Goal: Transaction & Acquisition: Download file/media

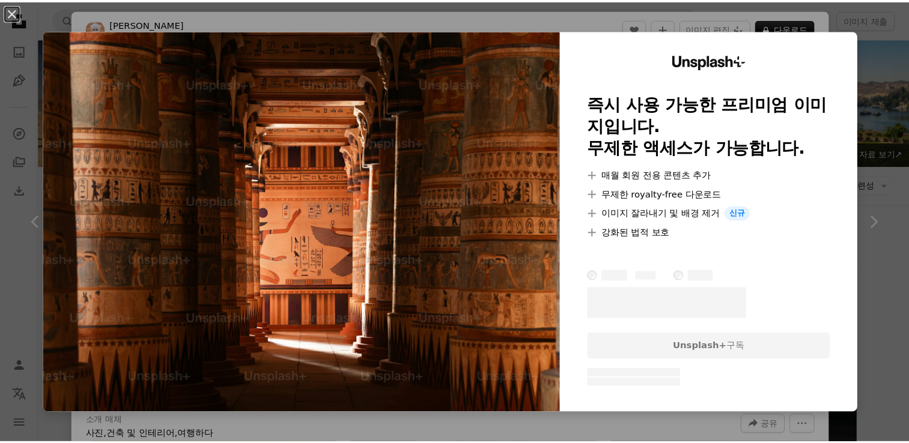
scroll to position [480, 0]
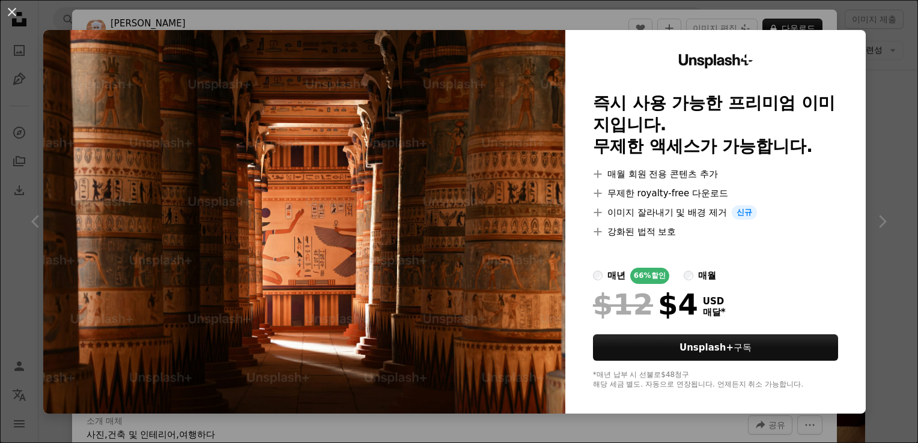
click at [858, 28] on div "An X shape Unsplash+ 즉시 사용 가능한 프리미엄 이미지입니다. 무제한 액세스가 가능합니다. A plus sign 매월 회원 전…" at bounding box center [459, 221] width 918 height 443
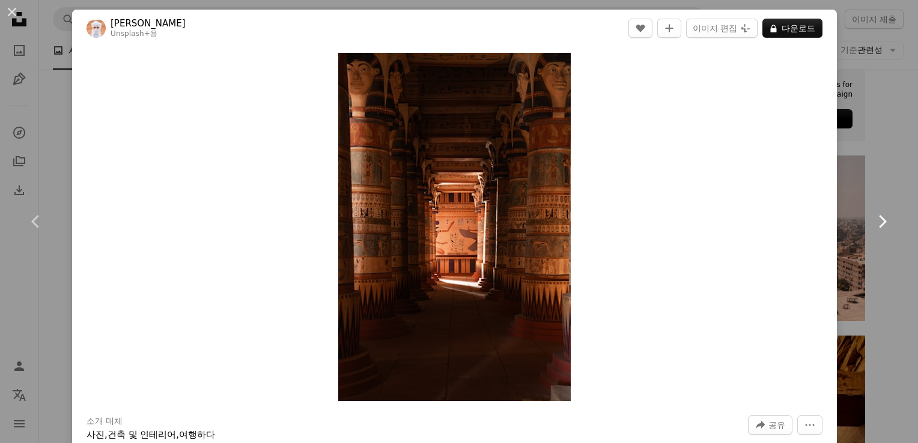
click at [865, 174] on link "Chevron right" at bounding box center [882, 221] width 72 height 115
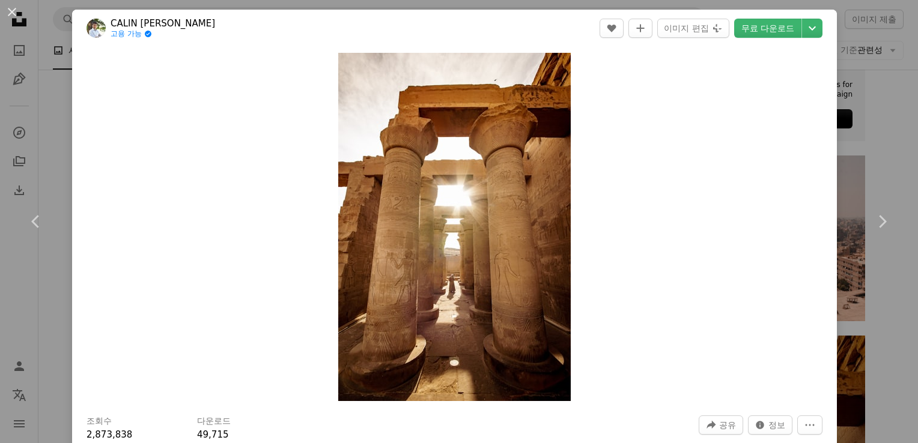
click at [887, 136] on div "An X shape Chevron left Chevron right CALIN STAN 고용 가능 A checkmark inside of a …" at bounding box center [459, 221] width 918 height 443
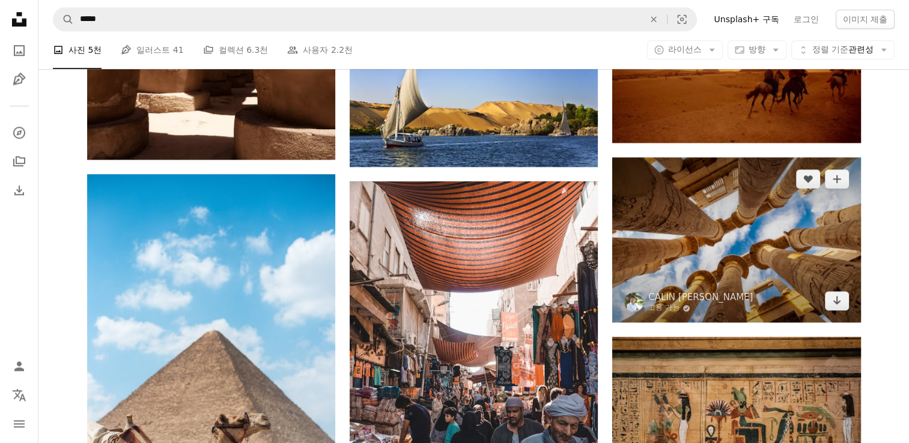
scroll to position [1381, 0]
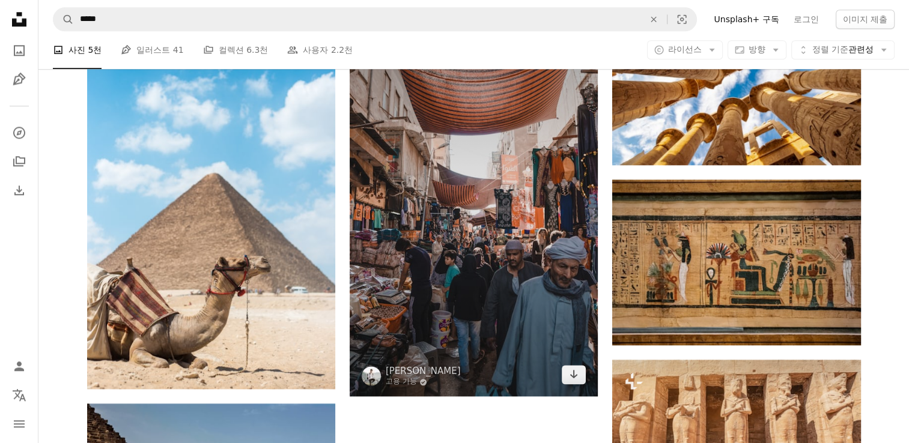
click at [544, 242] on img at bounding box center [474, 210] width 248 height 372
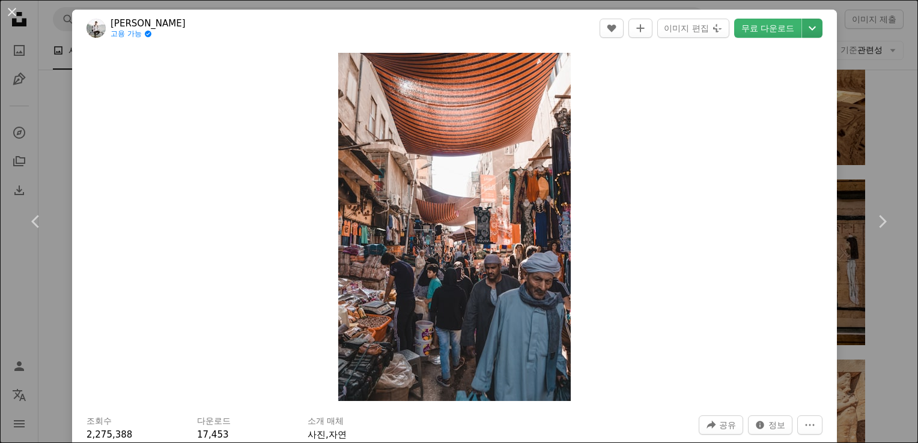
drag, startPoint x: 515, startPoint y: 189, endPoint x: 812, endPoint y: 34, distance: 335.3
click at [812, 34] on icon "Chevron down" at bounding box center [811, 28] width 19 height 14
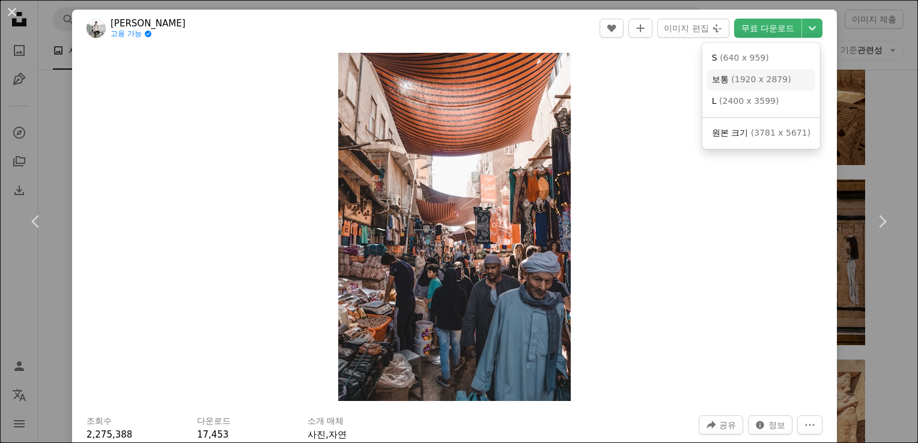
click at [759, 85] on span "보통 ( 1920 x 2879 )" at bounding box center [751, 80] width 79 height 12
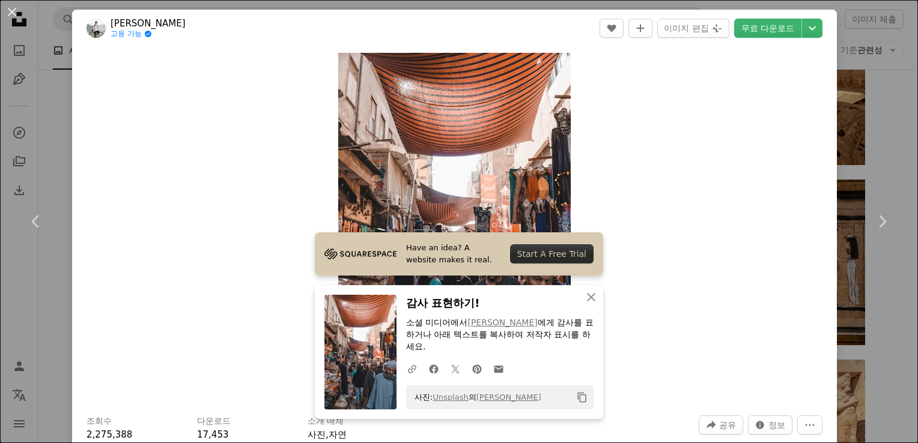
click at [859, 87] on div "An X shape Chevron left Chevron right Have an idea? A website makes it real. St…" at bounding box center [459, 221] width 918 height 443
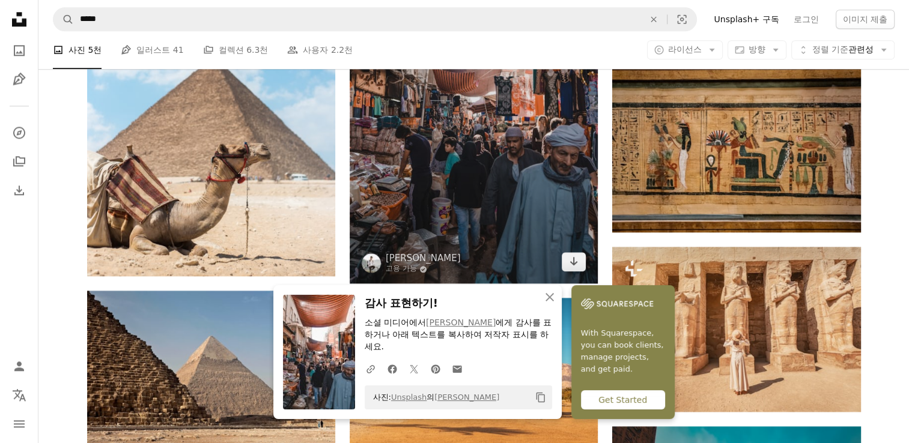
scroll to position [1502, 0]
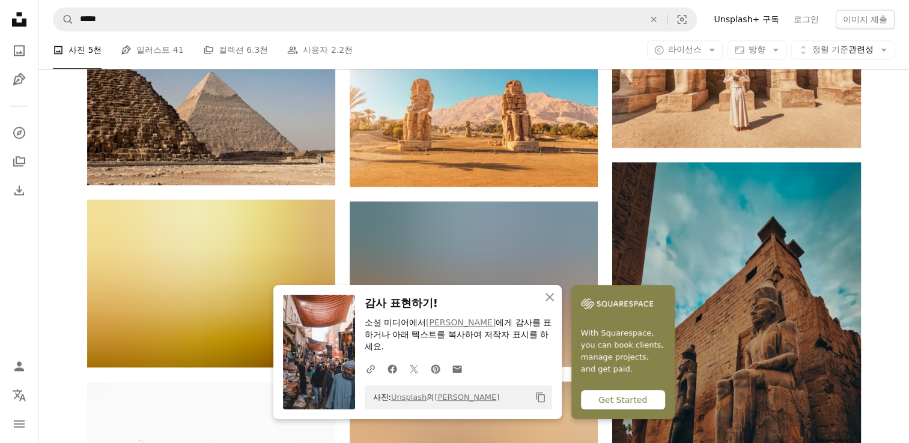
scroll to position [1802, 0]
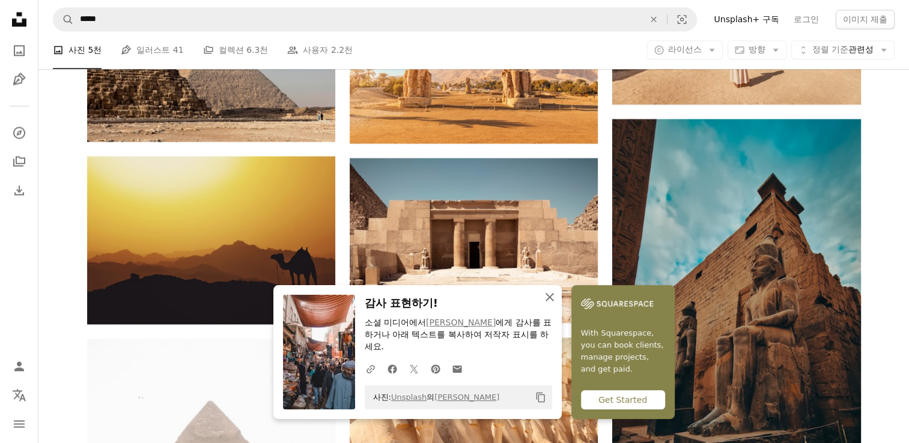
click at [555, 302] on icon "An X shape" at bounding box center [549, 297] width 14 height 14
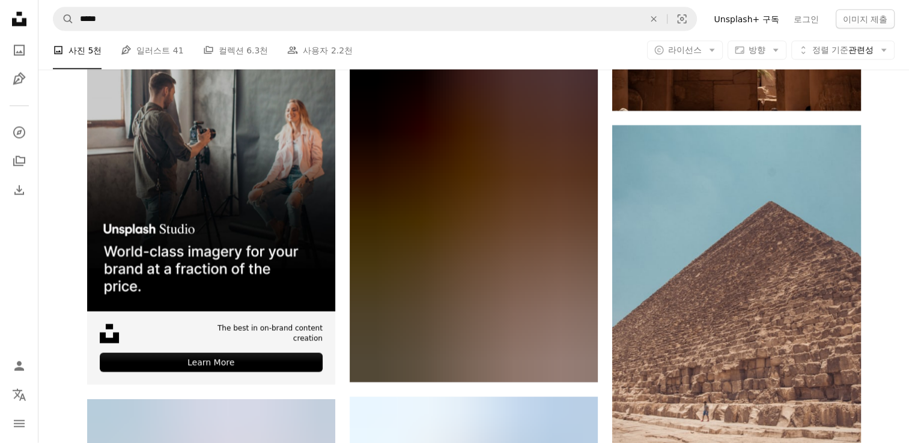
scroll to position [2703, 0]
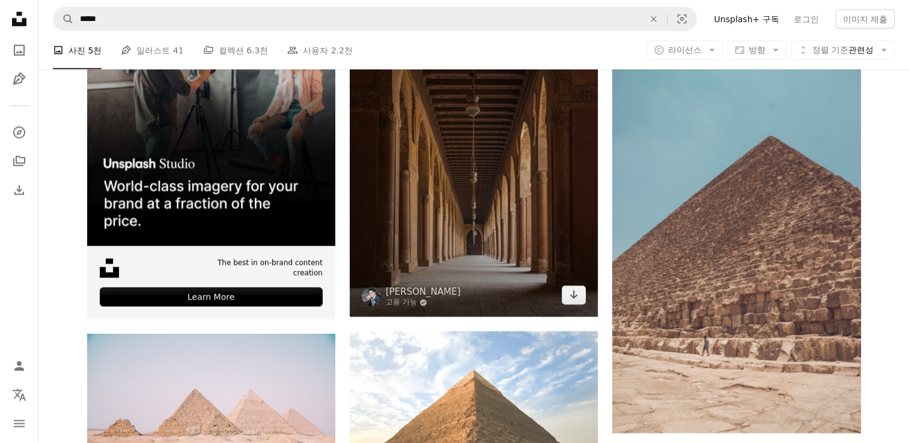
click at [541, 181] on img at bounding box center [474, 131] width 248 height 372
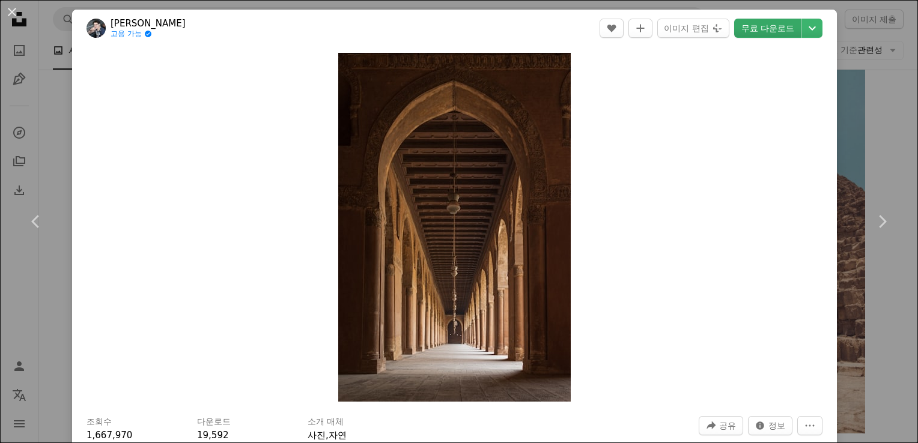
click at [769, 35] on link "무료 다운로드" at bounding box center [767, 28] width 67 height 19
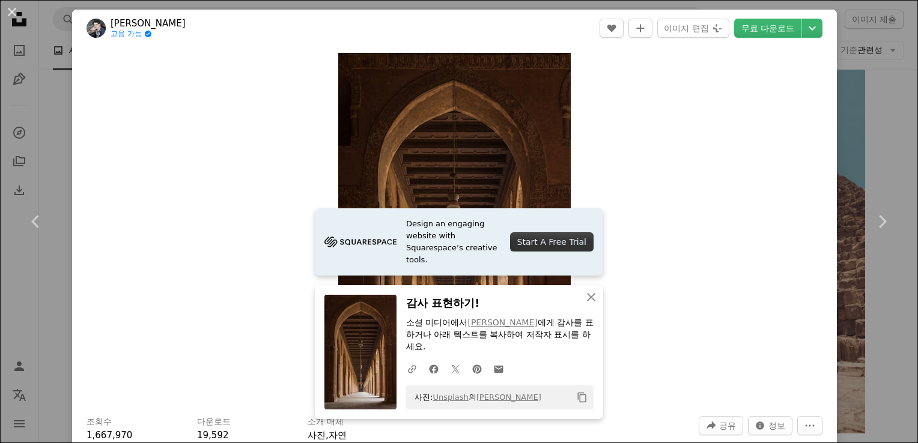
click at [742, 222] on div "Zoom in" at bounding box center [454, 227] width 765 height 361
click at [861, 140] on div "An X shape Chevron left Chevron right Design an engaging website with Squarespa…" at bounding box center [459, 221] width 918 height 443
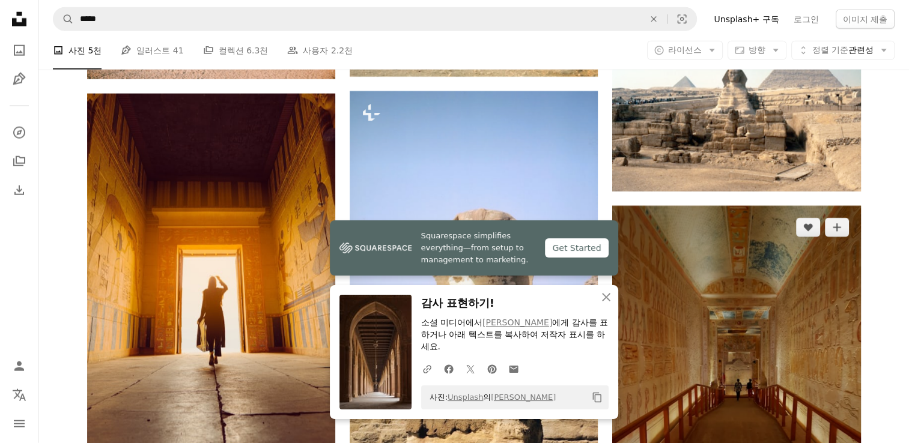
scroll to position [3183, 0]
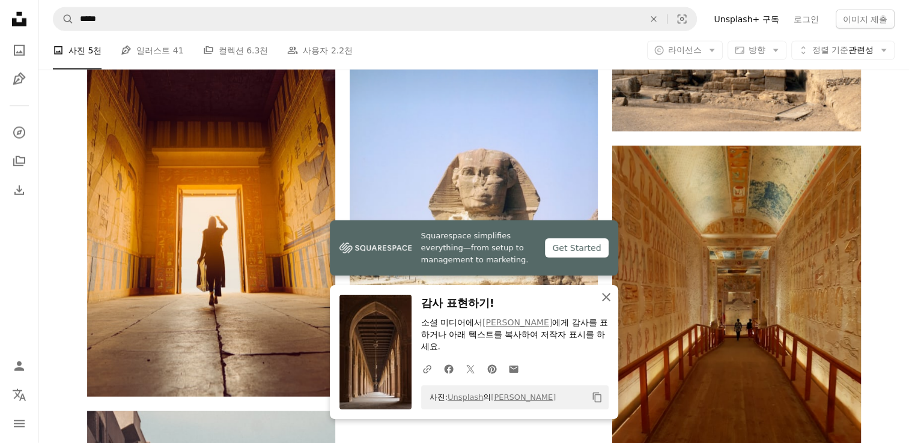
click at [617, 304] on button "An X shape 닫기" at bounding box center [606, 297] width 24 height 24
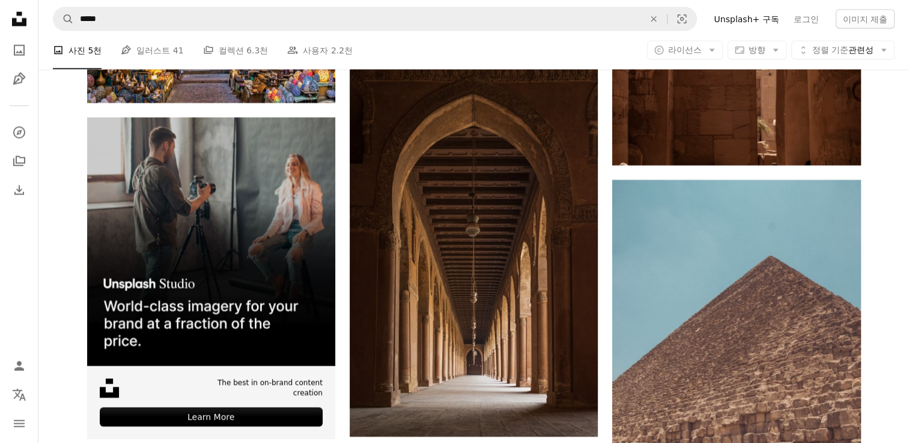
scroll to position [2342, 0]
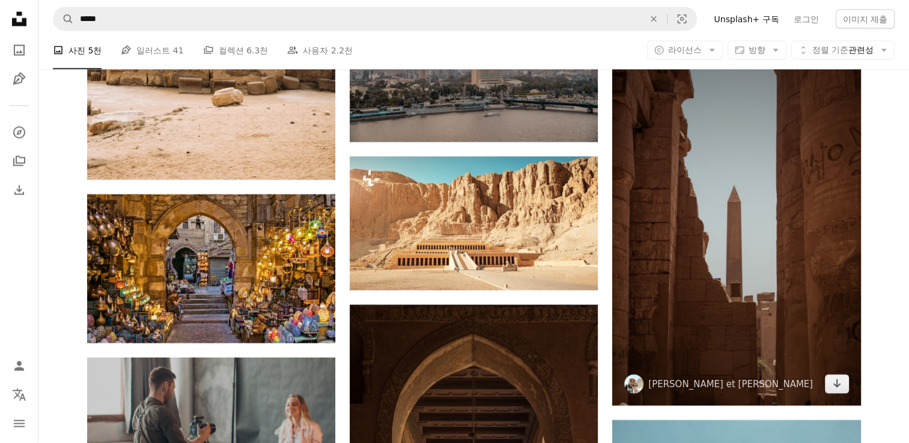
click at [751, 190] on img at bounding box center [736, 220] width 248 height 372
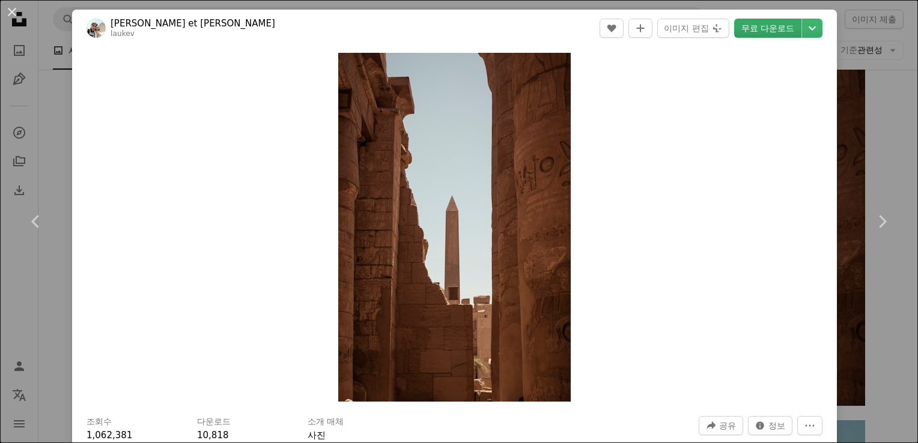
click at [757, 32] on link "무료 다운로드" at bounding box center [767, 28] width 67 height 19
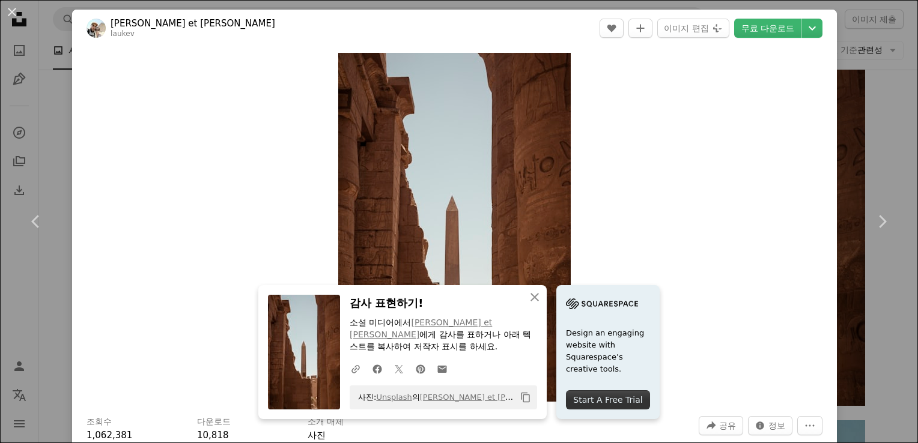
click at [879, 150] on div "An X shape Chevron left Chevron right An X shape 닫기 감사 표현하기! 소셜 미디어에서 [PERSON_N…" at bounding box center [459, 221] width 918 height 443
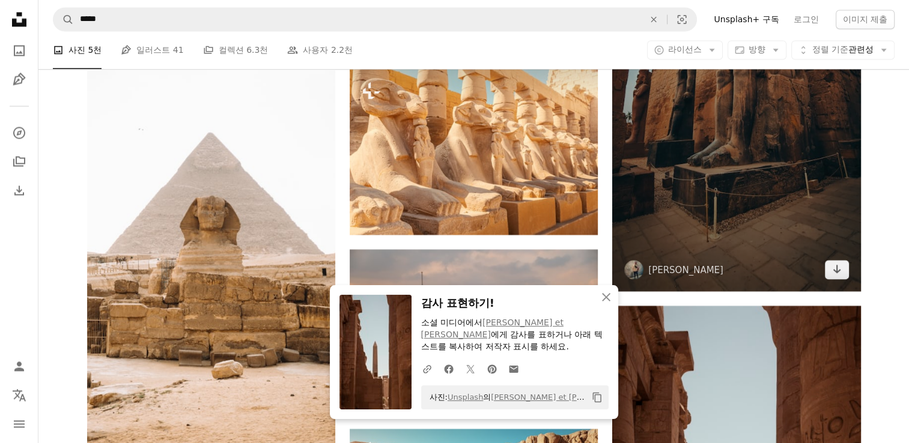
scroll to position [1982, 0]
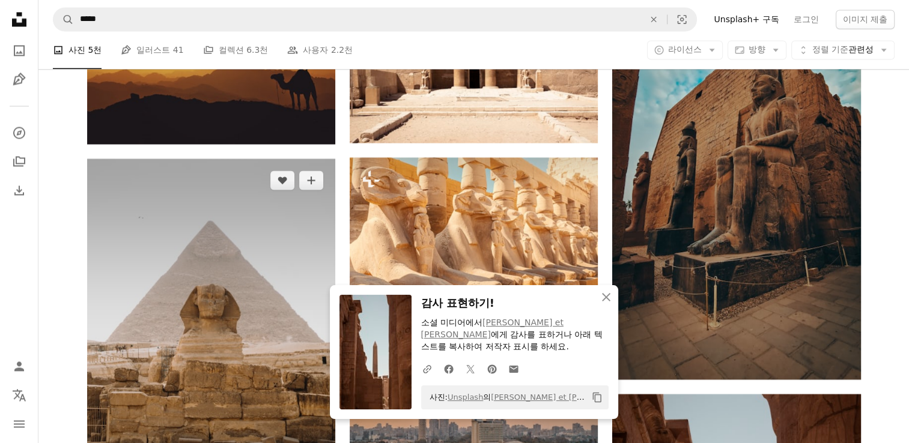
click at [164, 333] on img at bounding box center [211, 350] width 248 height 382
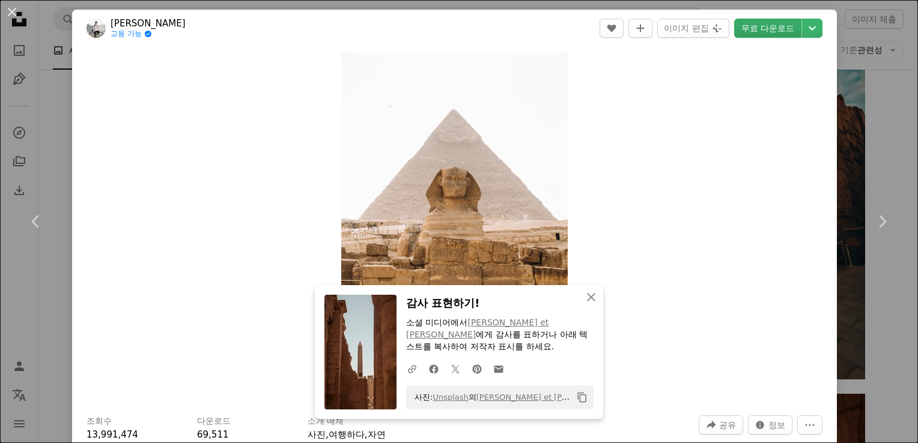
click at [760, 33] on link "무료 다운로드" at bounding box center [767, 28] width 67 height 19
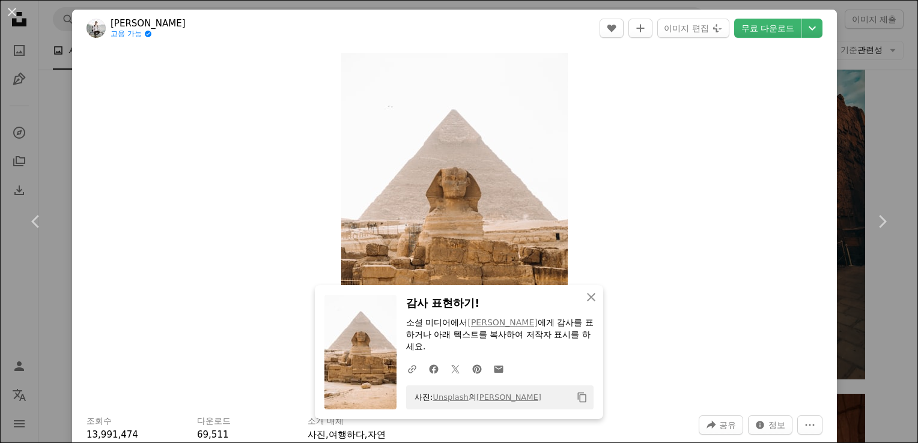
click at [853, 115] on div "An X shape Chevron left Chevron right An X shape 닫기 감사 표현하기! 소셜 미디어에서 [PERSON_N…" at bounding box center [459, 221] width 918 height 443
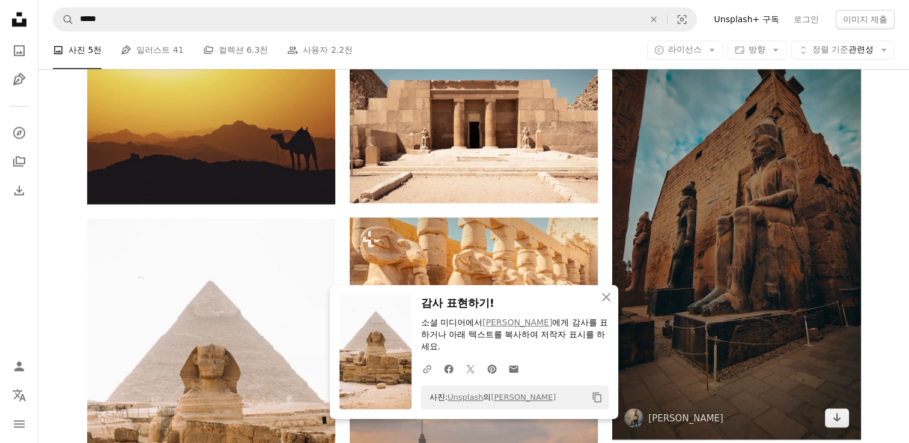
scroll to position [2042, 0]
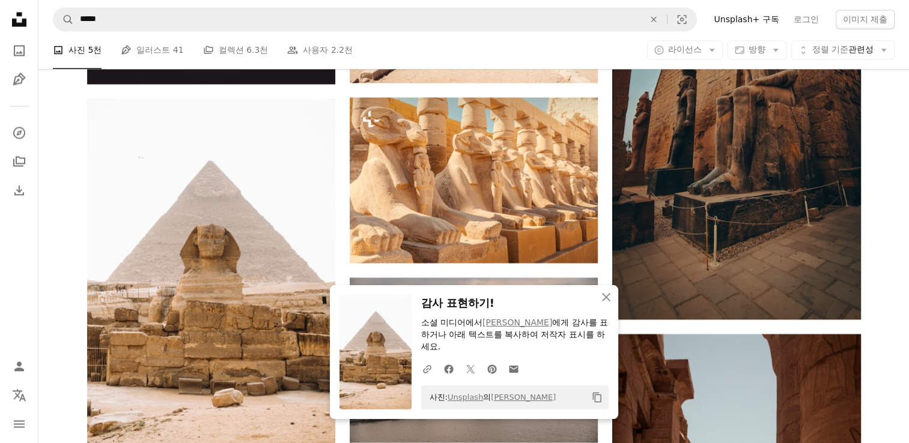
click at [884, 217] on div "Plus sign for Unsplash+ A heart A plus sign Getty Images Unsplash+ 용 A lock 다운로…" at bounding box center [473, 120] width 870 height 3725
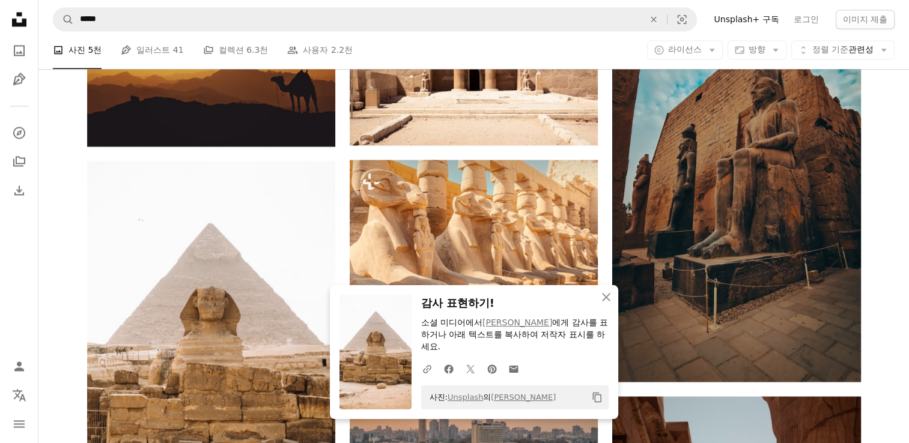
scroll to position [1922, 0]
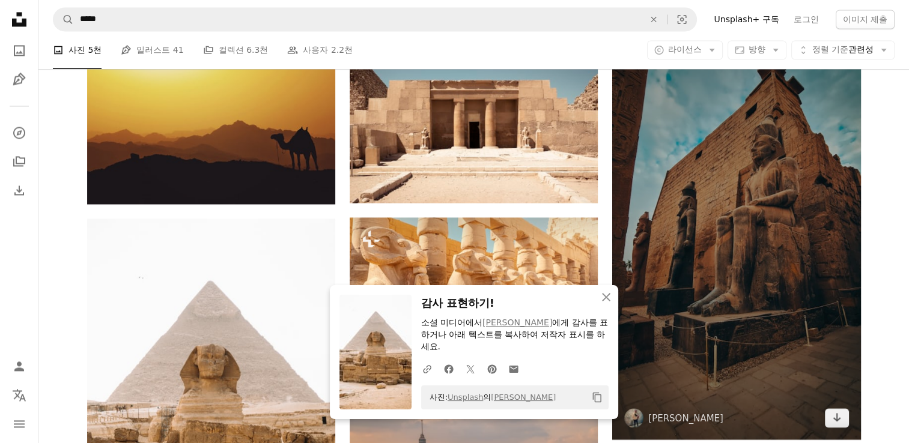
click at [787, 168] on img at bounding box center [736, 219] width 248 height 441
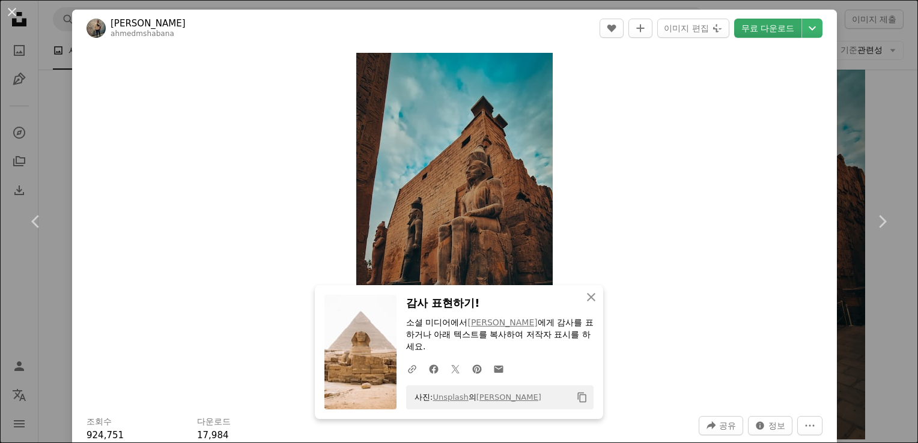
click at [756, 33] on link "무료 다운로드" at bounding box center [767, 28] width 67 height 19
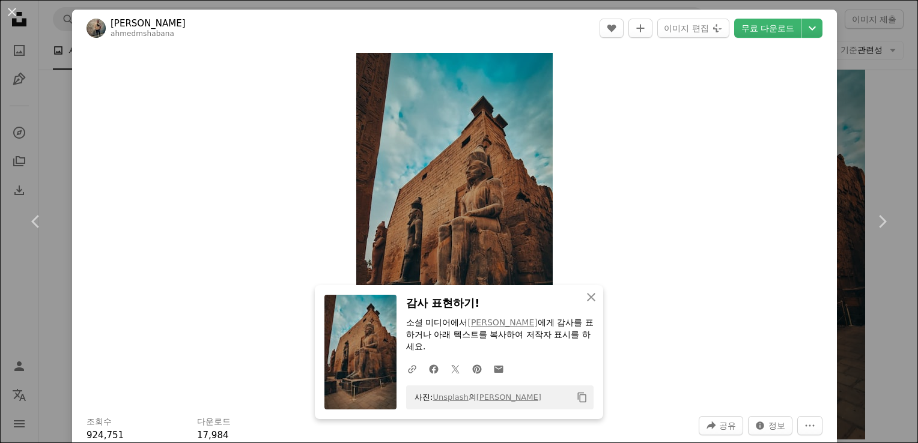
click at [888, 123] on div "An X shape Chevron left Chevron right An X shape 닫기 감사 표현하기! 소셜 미디어에서 [PERSON_N…" at bounding box center [459, 221] width 918 height 443
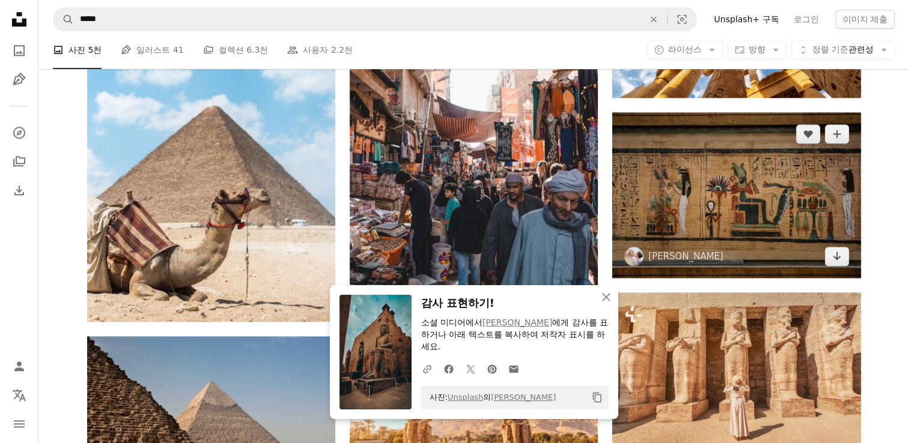
scroll to position [1261, 0]
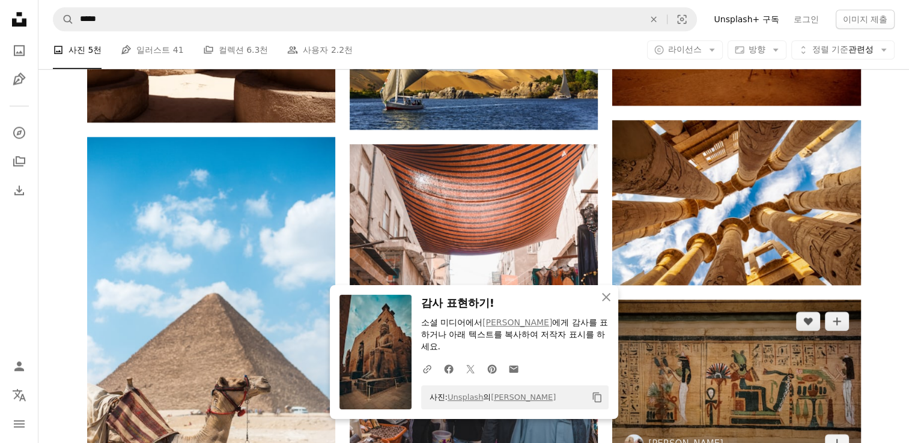
click at [724, 374] on img at bounding box center [736, 382] width 248 height 165
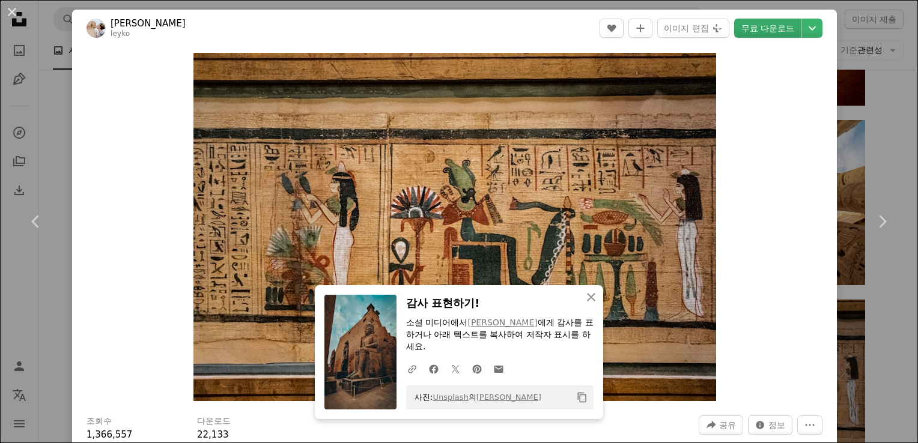
click at [766, 20] on link "무료 다운로드" at bounding box center [767, 28] width 67 height 19
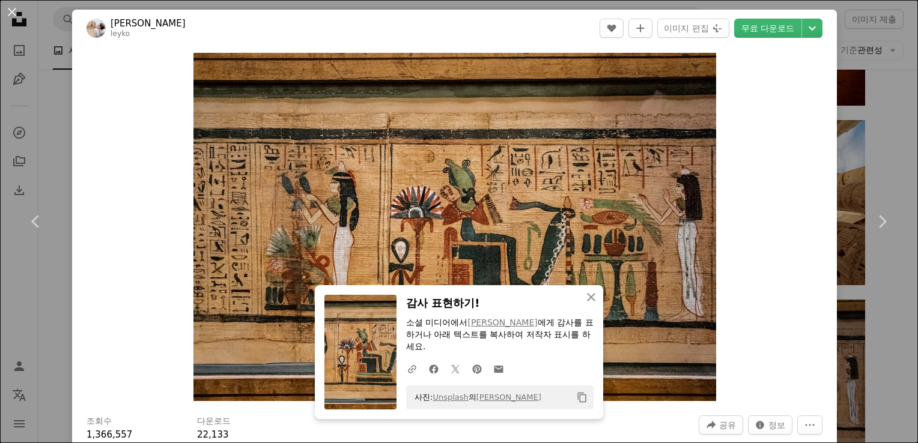
click at [874, 142] on div "An X shape Chevron left Chevron right An X shape 닫기 감사 표현하기! 소셜 미디어에서 [PERSON_N…" at bounding box center [459, 221] width 918 height 443
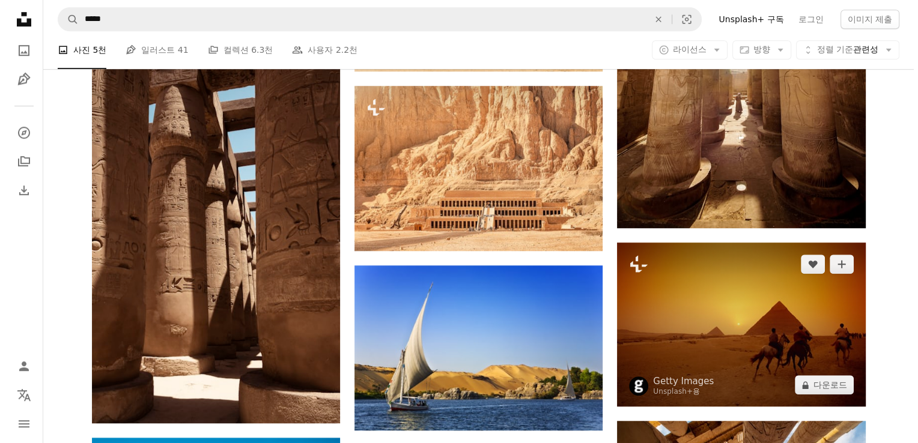
scroll to position [1081, 0]
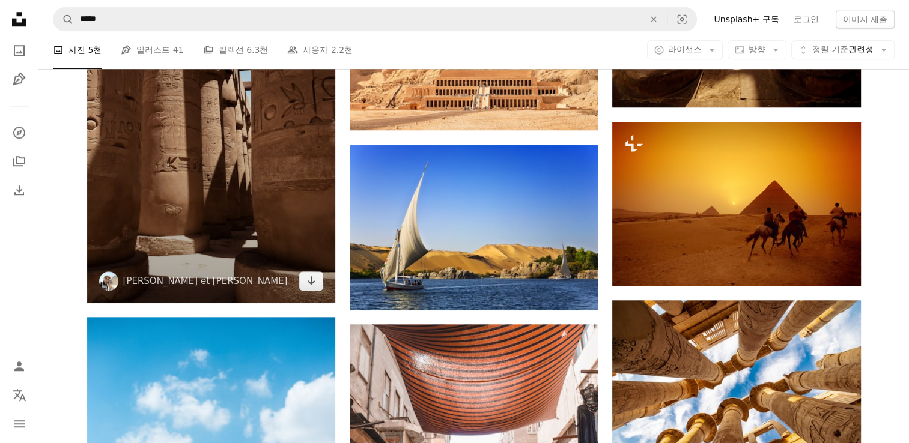
click at [290, 138] on img at bounding box center [211, 116] width 248 height 372
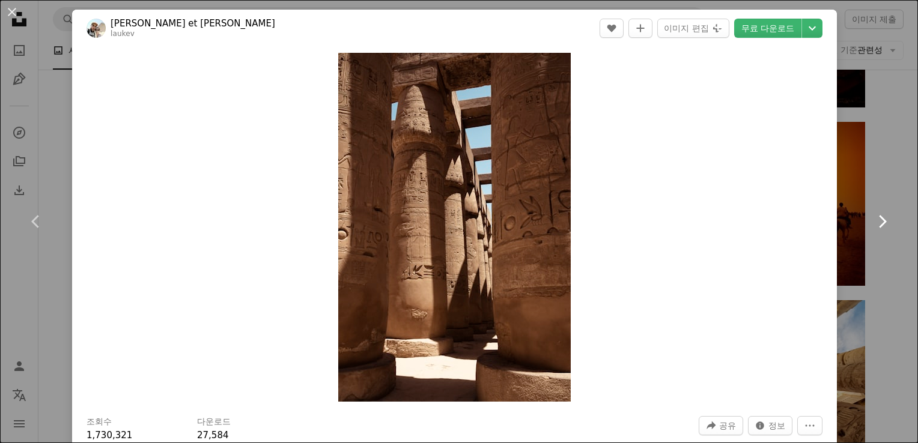
click at [846, 193] on link "Chevron right" at bounding box center [882, 221] width 72 height 115
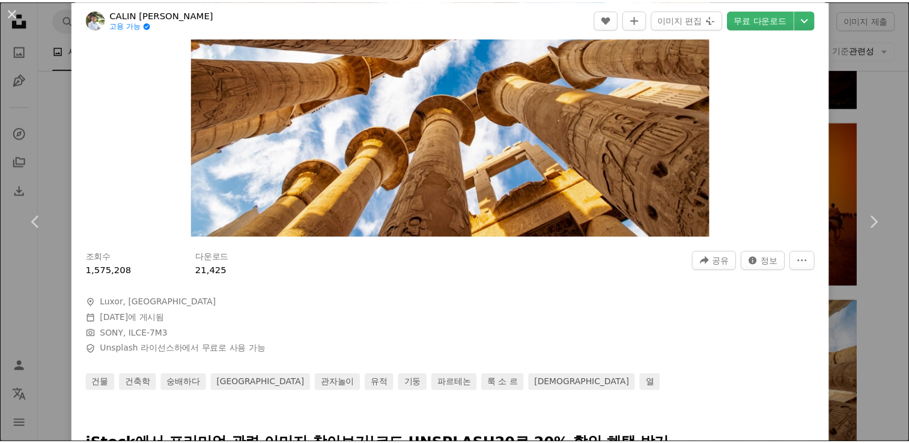
scroll to position [180, 0]
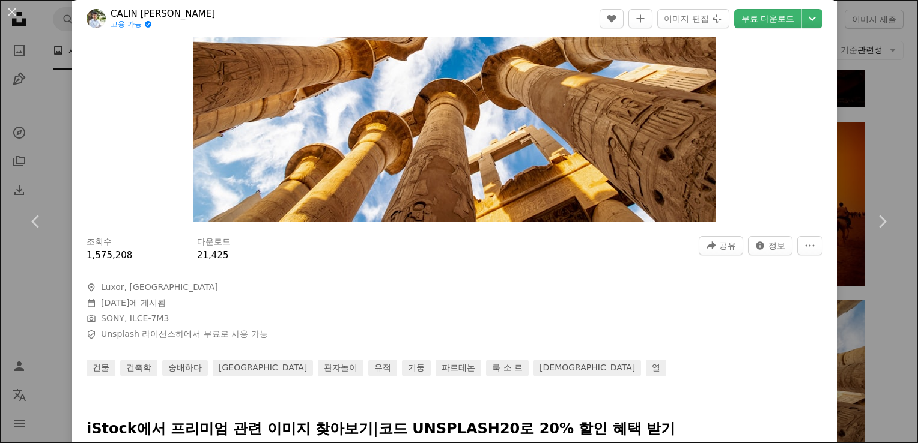
click at [896, 115] on div "An X shape Chevron left Chevron right CALIN STAN 고용 가능 A checkmark inside of a …" at bounding box center [459, 221] width 918 height 443
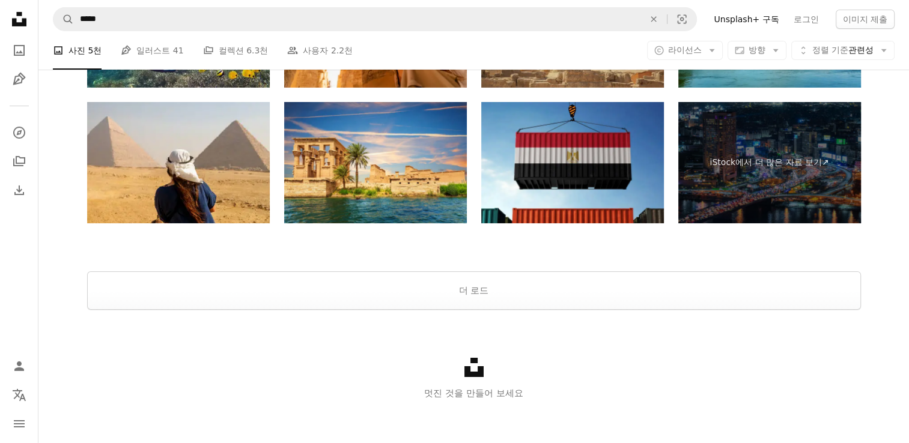
scroll to position [4151, 0]
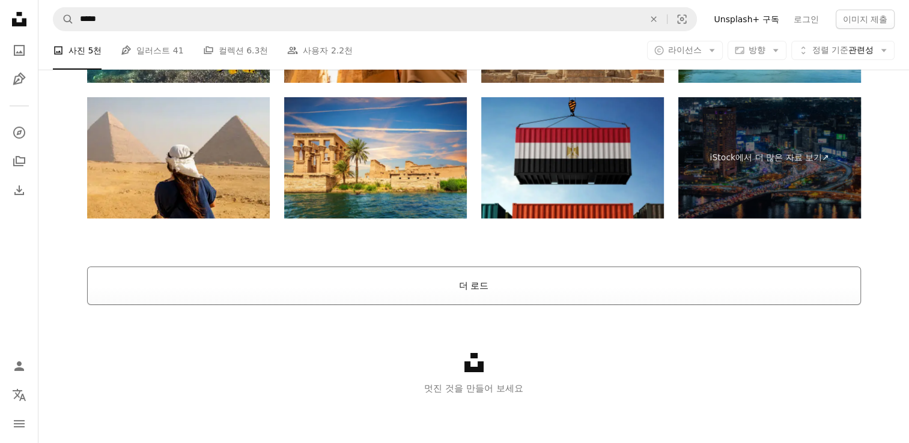
click at [641, 287] on button "더 로드" at bounding box center [474, 286] width 774 height 38
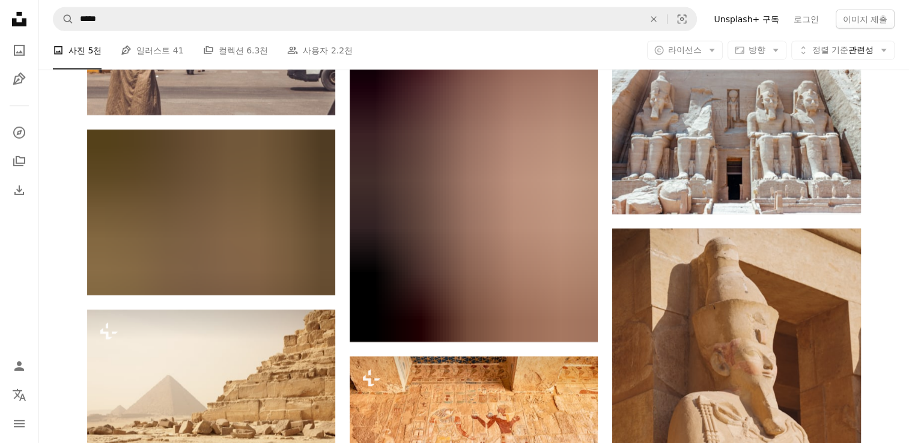
scroll to position [3757, 0]
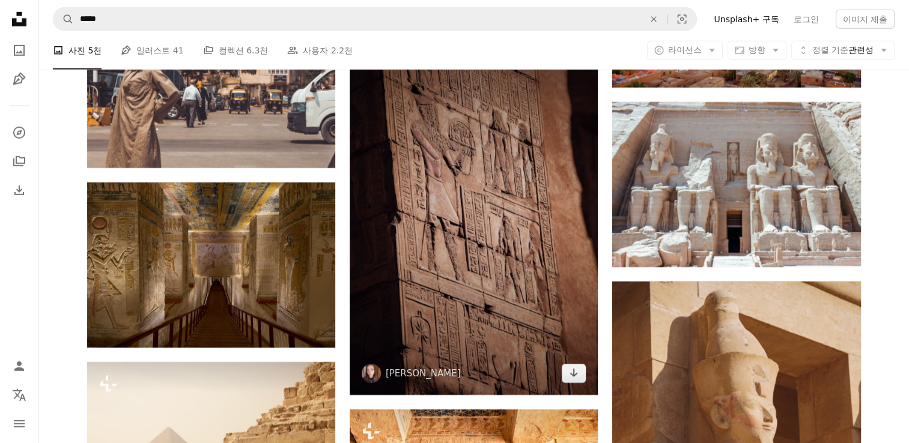
click at [520, 258] on img at bounding box center [474, 209] width 248 height 372
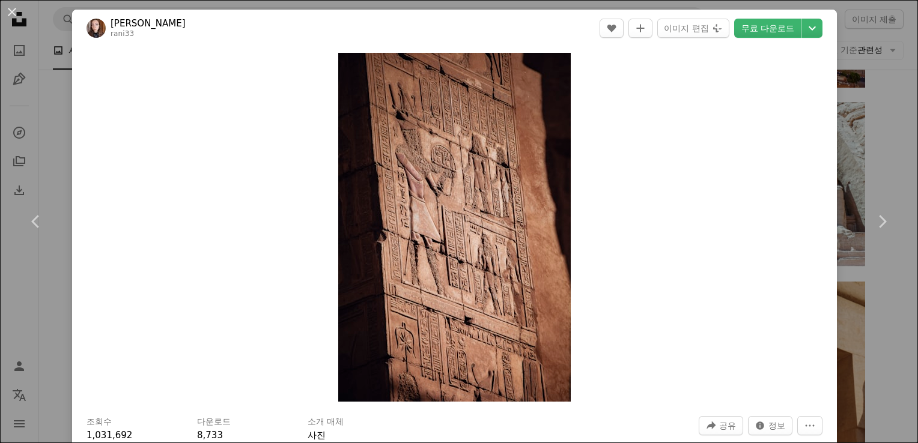
click at [850, 293] on div "An X shape Chevron left Chevron right [PERSON_NAME]33 A heart A plus sign 이미지 편…" at bounding box center [459, 221] width 918 height 443
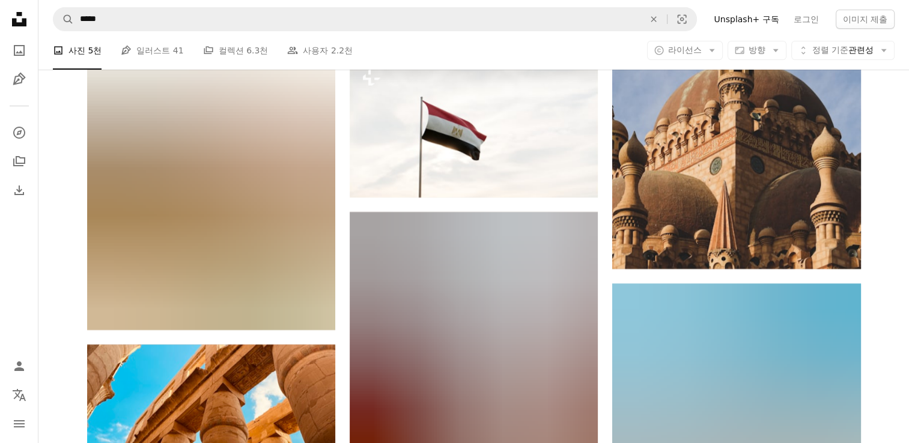
scroll to position [4538, 0]
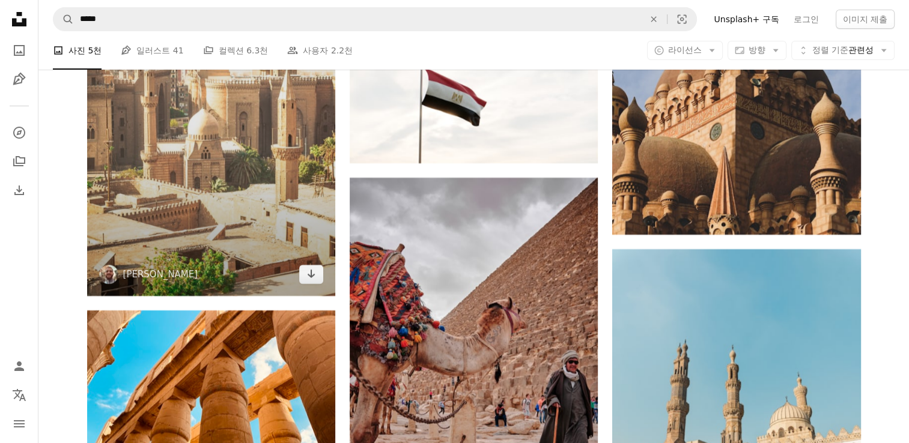
click at [256, 174] on img at bounding box center [211, 110] width 248 height 372
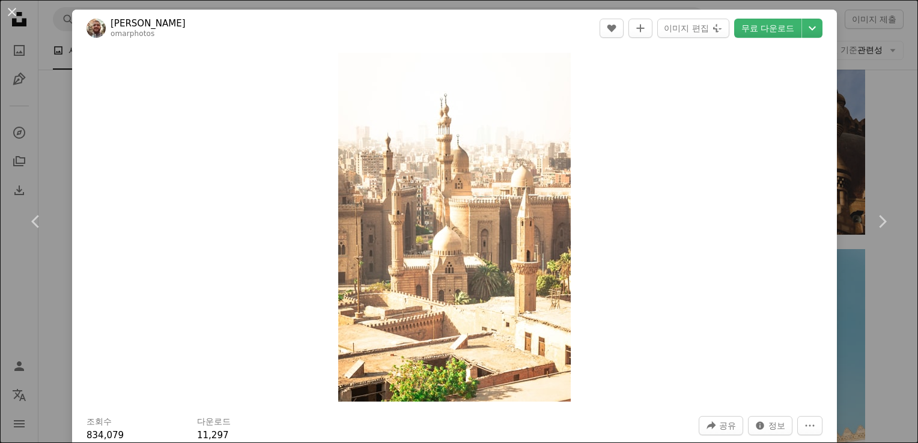
click at [880, 300] on div "An X shape Chevron left Chevron right [PERSON_NAME] A heart A plus sign 이미지 편집 …" at bounding box center [459, 221] width 918 height 443
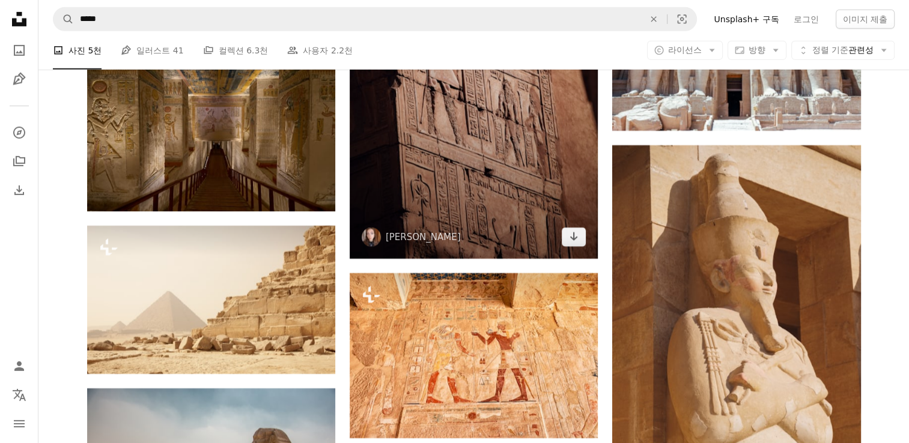
scroll to position [3697, 0]
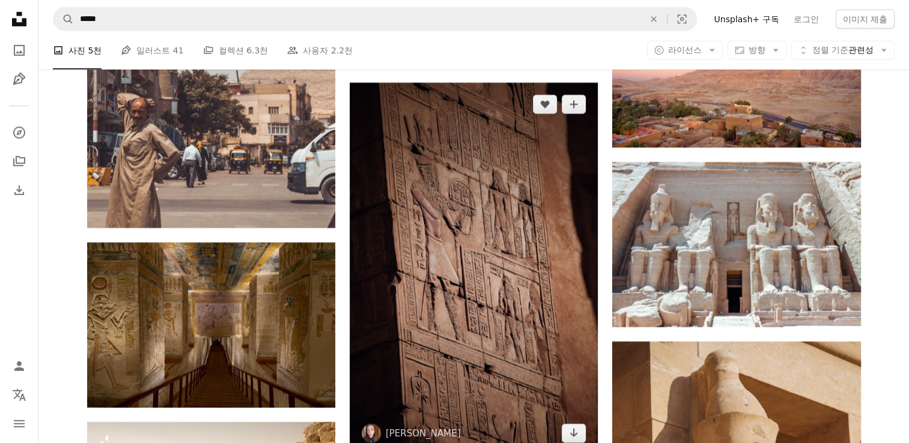
click at [491, 212] on img at bounding box center [474, 269] width 248 height 372
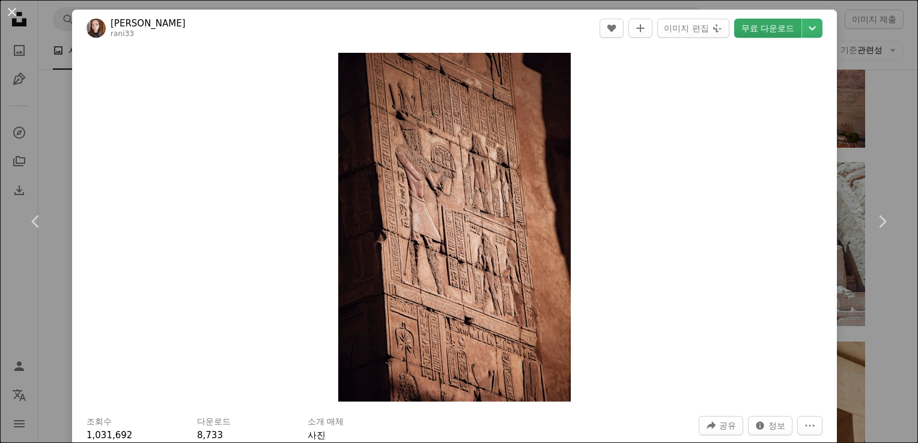
click at [750, 32] on link "무료 다운로드" at bounding box center [767, 28] width 67 height 19
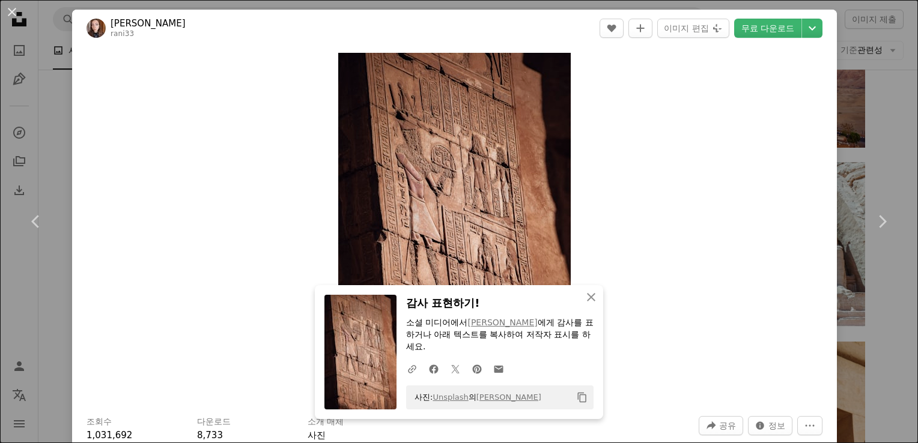
click at [865, 127] on div "An X shape Chevron left Chevron right An X shape 닫기 감사 표현하기! 소셜 미디어에서 [PERSON_N…" at bounding box center [459, 221] width 918 height 443
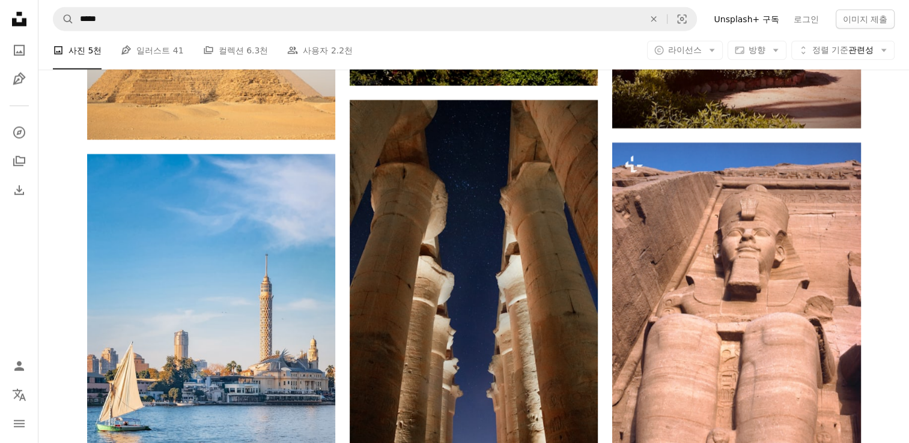
scroll to position [7601, 0]
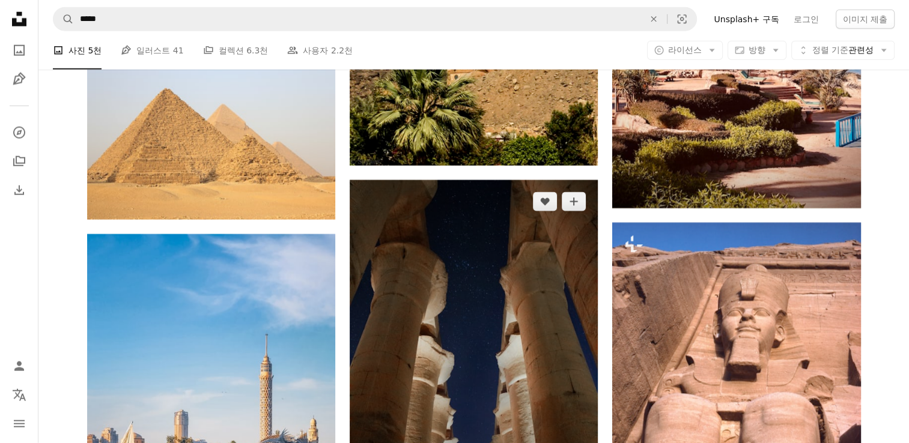
click at [530, 273] on img at bounding box center [474, 366] width 248 height 372
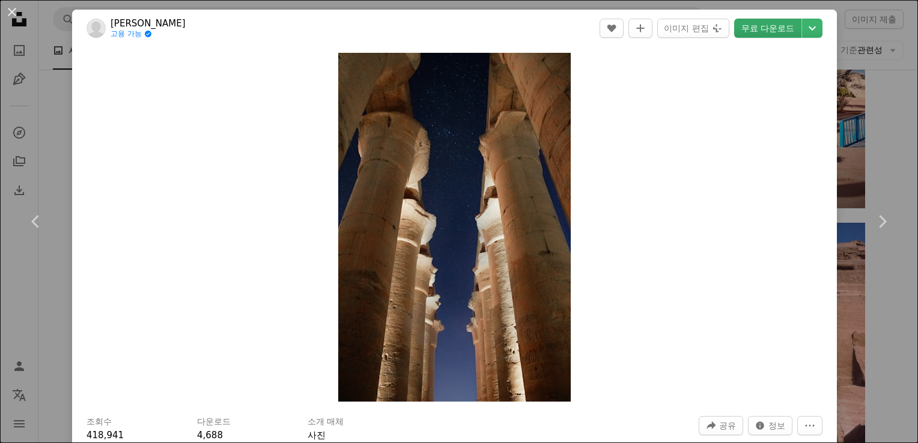
click at [769, 35] on link "무료 다운로드" at bounding box center [767, 28] width 67 height 19
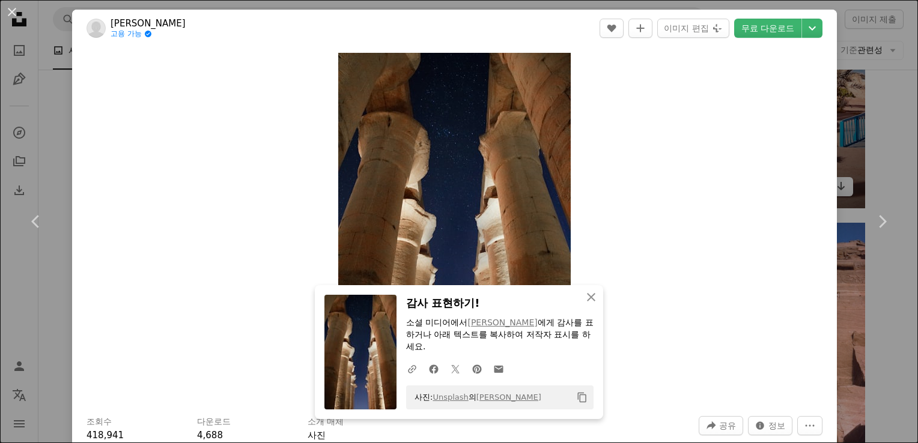
click at [855, 119] on div "An X shape Chevron left Chevron right An X shape 닫기 감사 표현하기! 소셜 미디어에서 [PERSON_N…" at bounding box center [459, 221] width 918 height 443
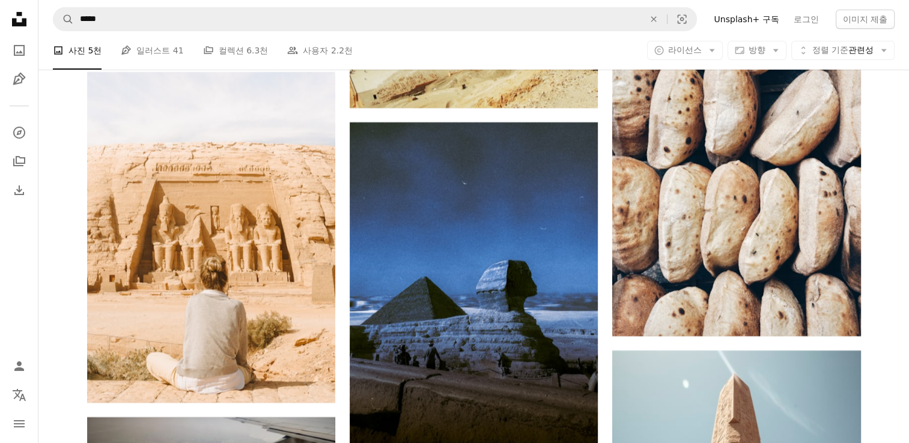
scroll to position [8802, 0]
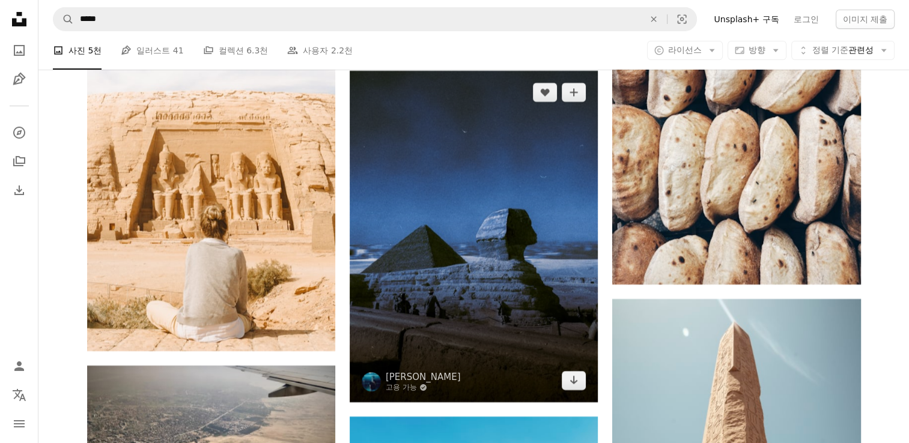
click at [547, 241] on img at bounding box center [474, 236] width 248 height 331
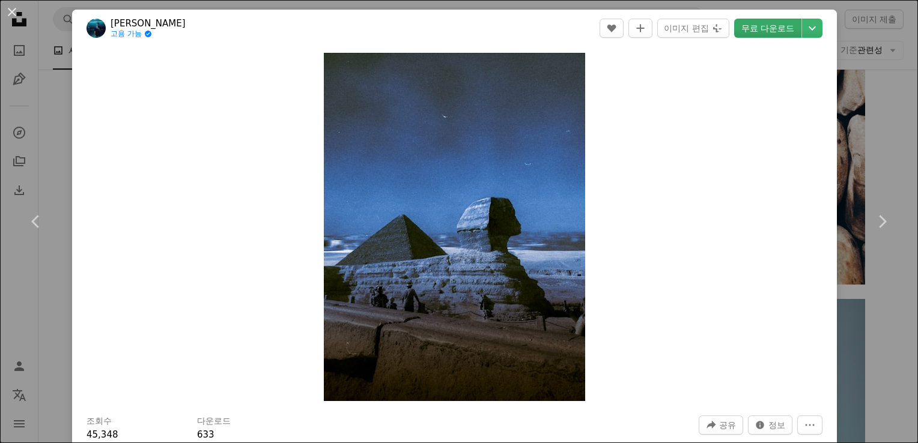
click at [747, 37] on link "무료 다운로드" at bounding box center [767, 28] width 67 height 19
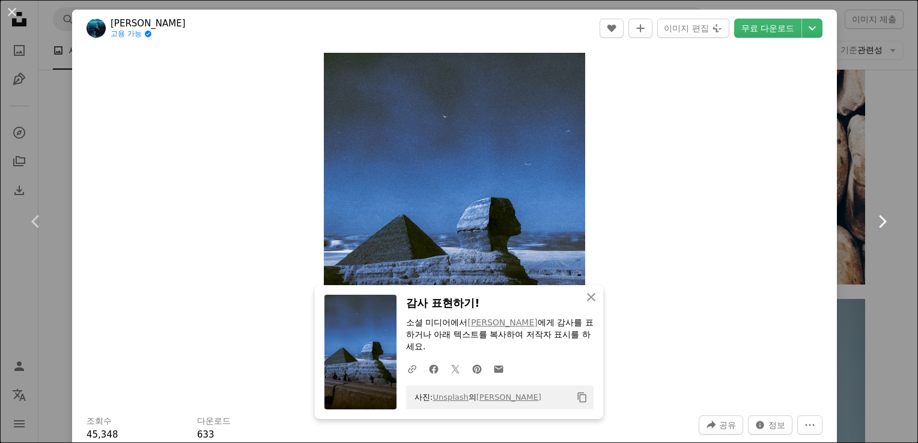
click at [864, 172] on link "Chevron right" at bounding box center [882, 221] width 72 height 115
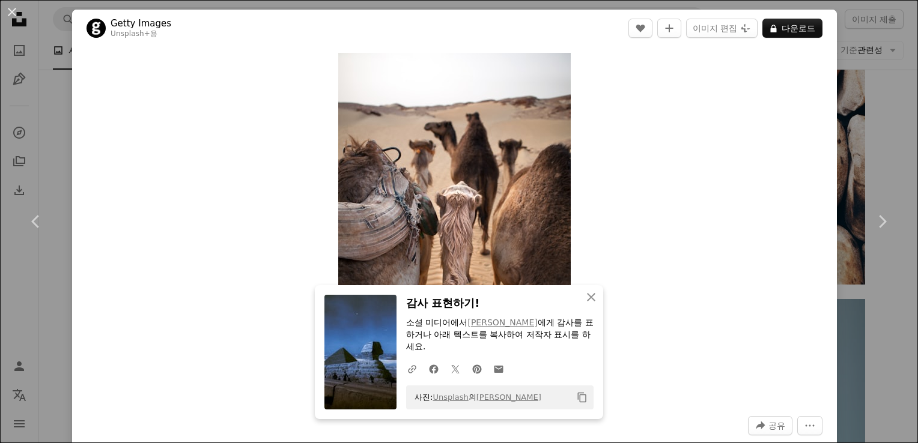
click at [885, 294] on div "An X shape Chevron left Chevron right An X shape 닫기 감사 표현하기! 소셜 미디어에서 [PERSON_N…" at bounding box center [459, 221] width 918 height 443
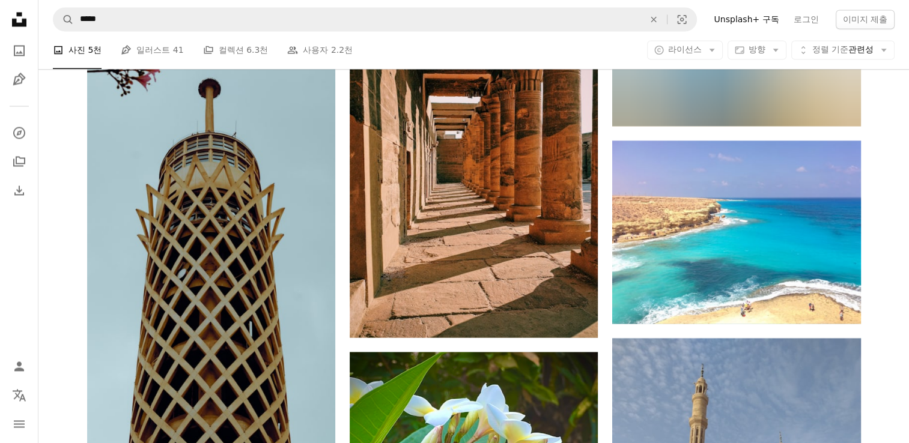
scroll to position [11145, 0]
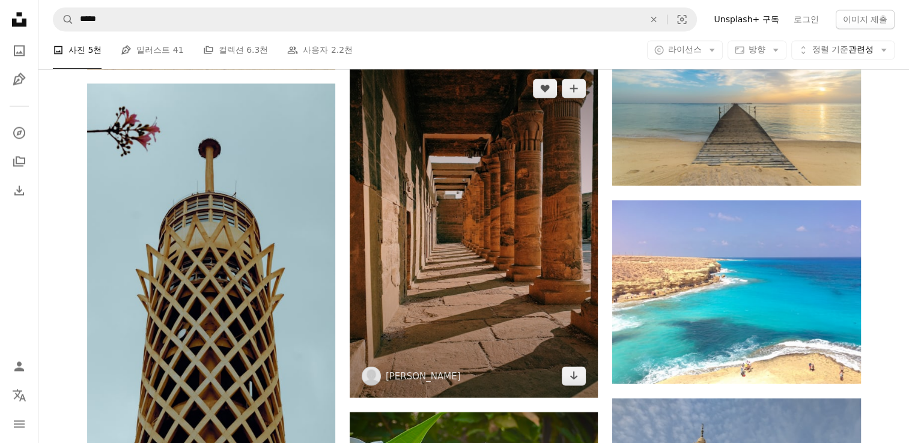
click at [530, 193] on img at bounding box center [474, 232] width 248 height 331
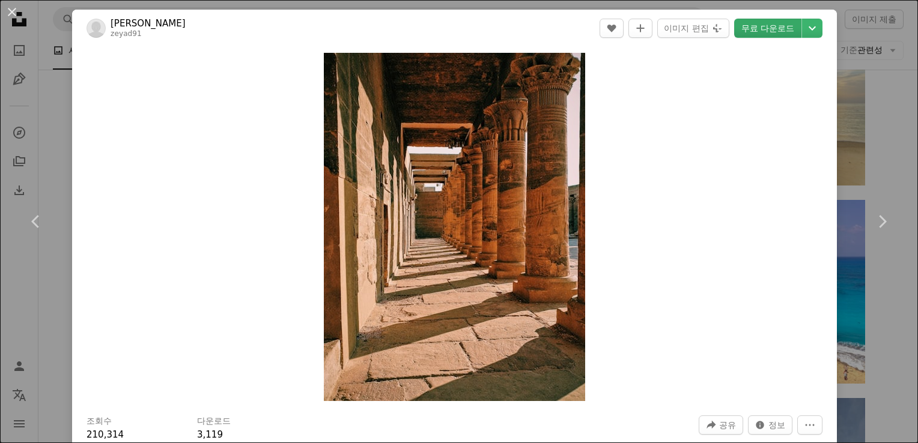
click at [749, 33] on link "무료 다운로드" at bounding box center [767, 28] width 67 height 19
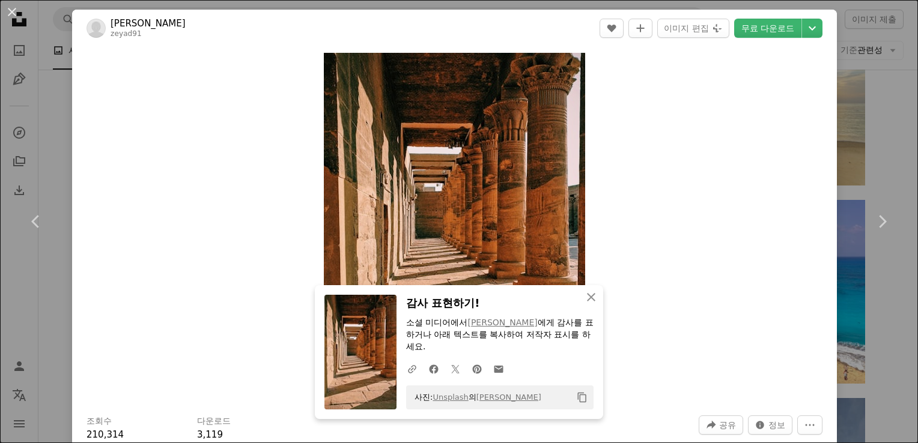
drag, startPoint x: 865, startPoint y: 160, endPoint x: 860, endPoint y: 202, distance: 42.3
click at [865, 160] on div "An X shape Chevron left Chevron right An X shape 닫기 감사 표현하기! 소셜 미디어에서 [PERSON_N…" at bounding box center [459, 221] width 918 height 443
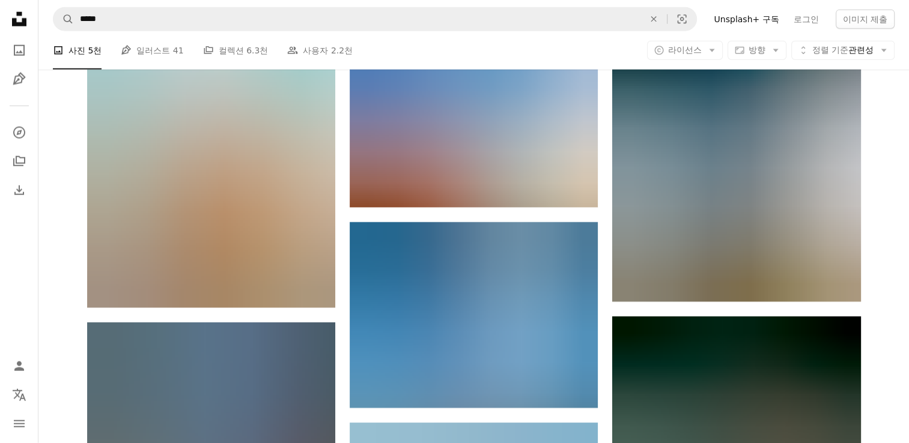
scroll to position [12046, 0]
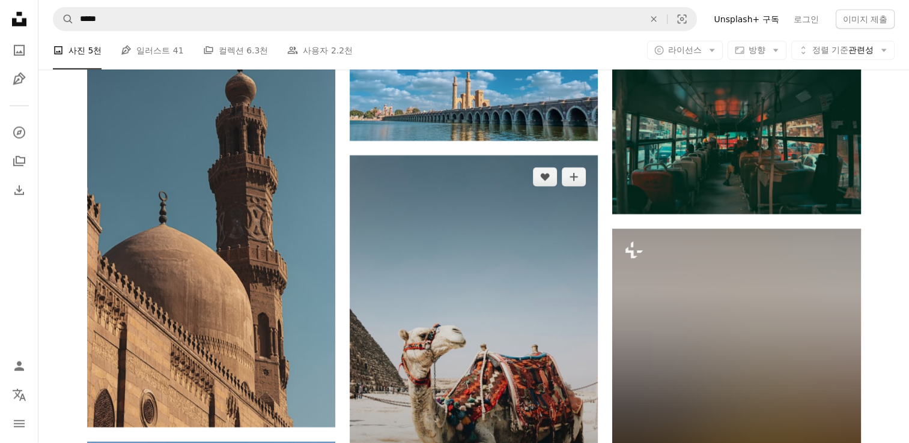
scroll to position [12286, 0]
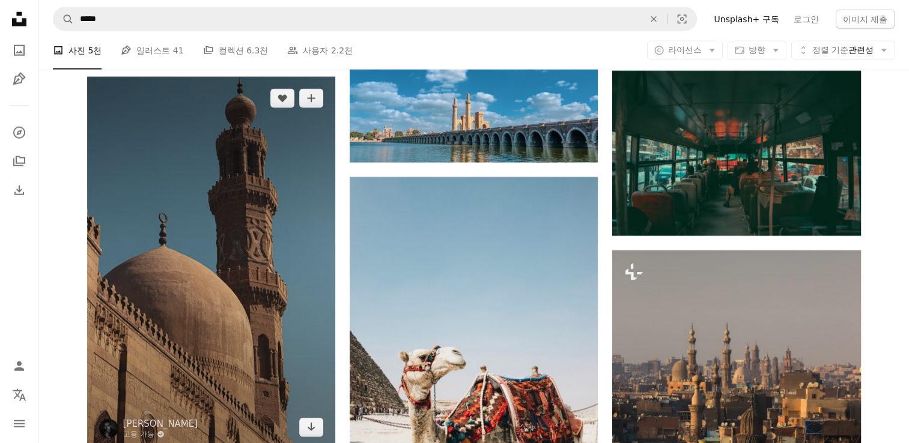
click at [293, 192] on img at bounding box center [211, 263] width 248 height 372
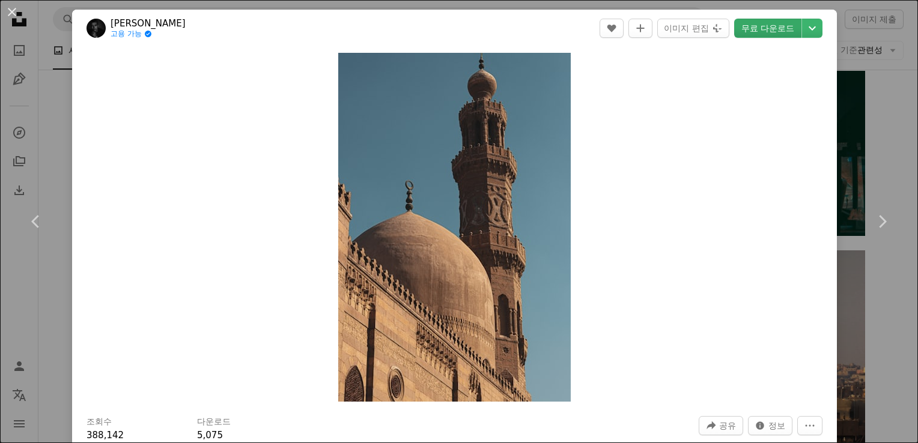
click at [752, 35] on link "무료 다운로드" at bounding box center [767, 28] width 67 height 19
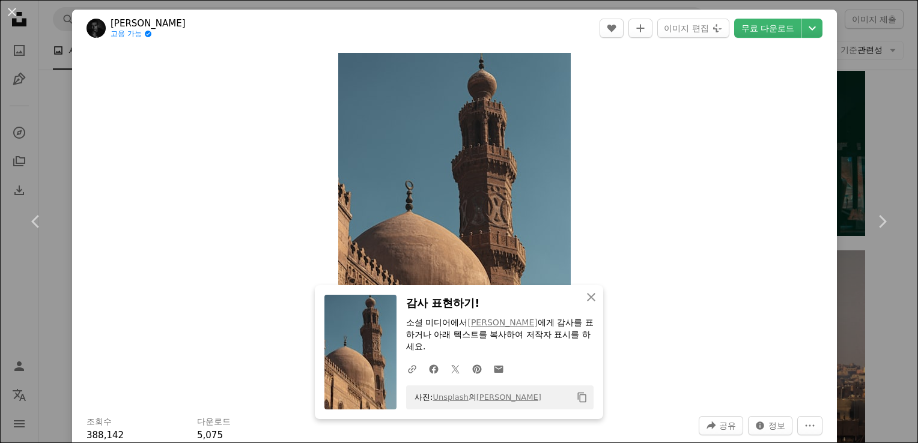
click at [882, 138] on div "An X shape Chevron left Chevron right An X shape 닫기 감사 표현하기! 소셜 미디어에서 [PERSON_N…" at bounding box center [459, 221] width 918 height 443
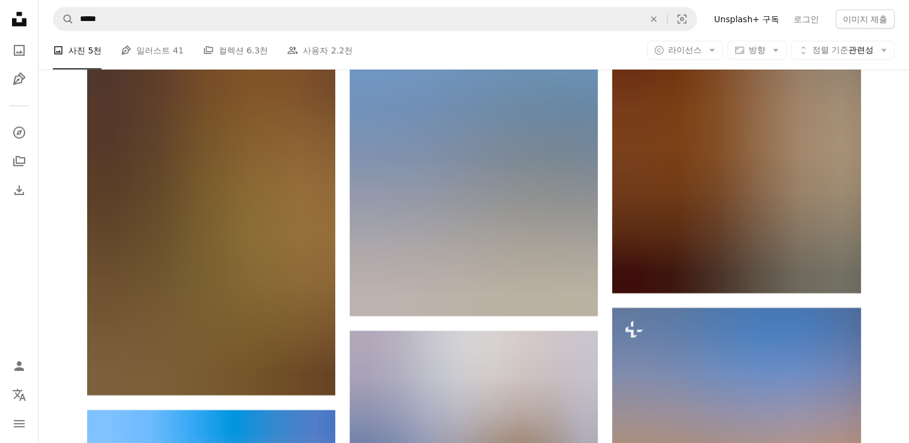
scroll to position [13067, 0]
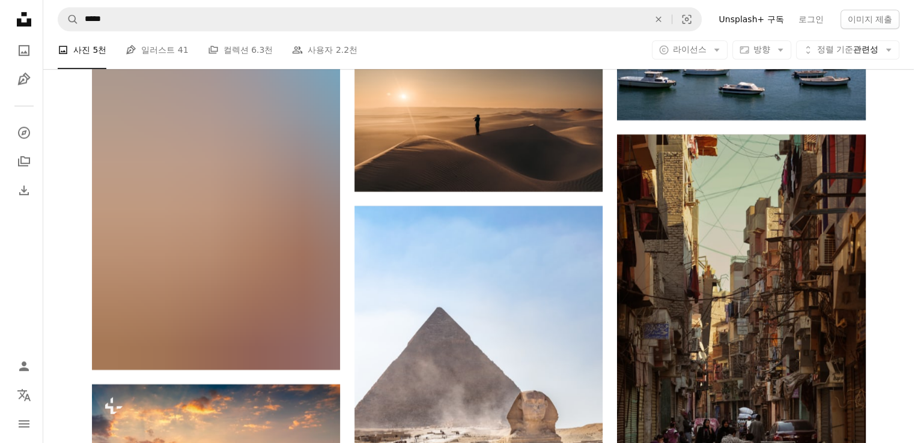
scroll to position [14088, 0]
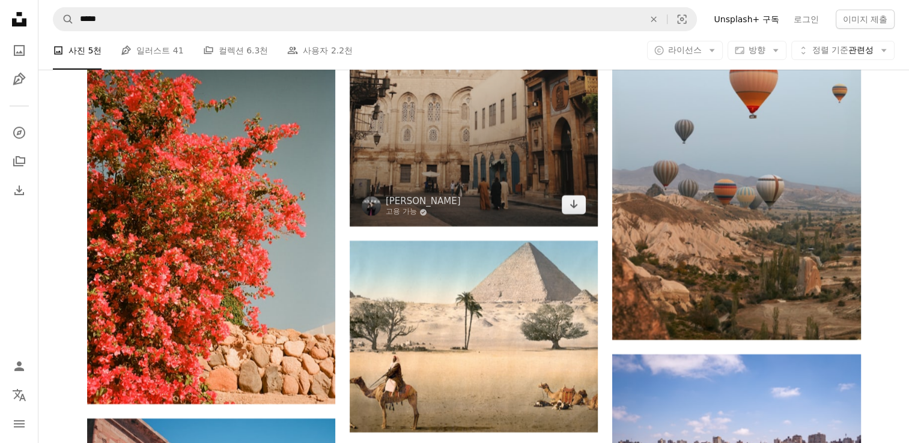
click at [576, 177] on img at bounding box center [474, 40] width 248 height 372
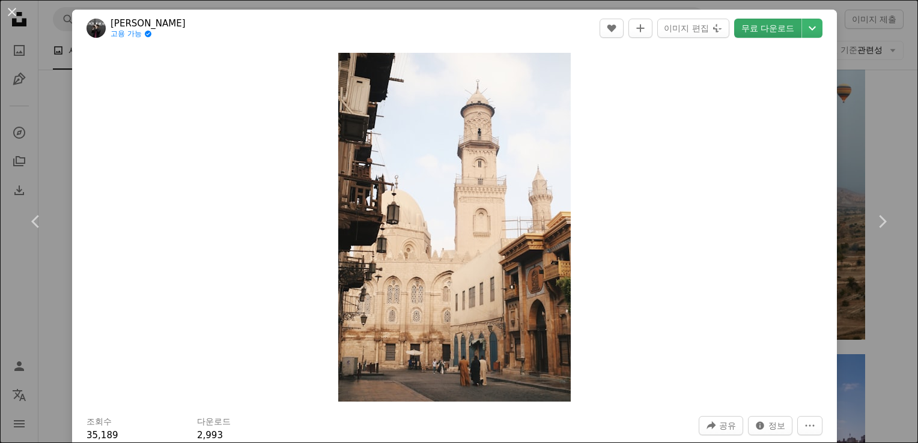
click at [754, 36] on link "무료 다운로드" at bounding box center [767, 28] width 67 height 19
